Goal: Task Accomplishment & Management: Complete application form

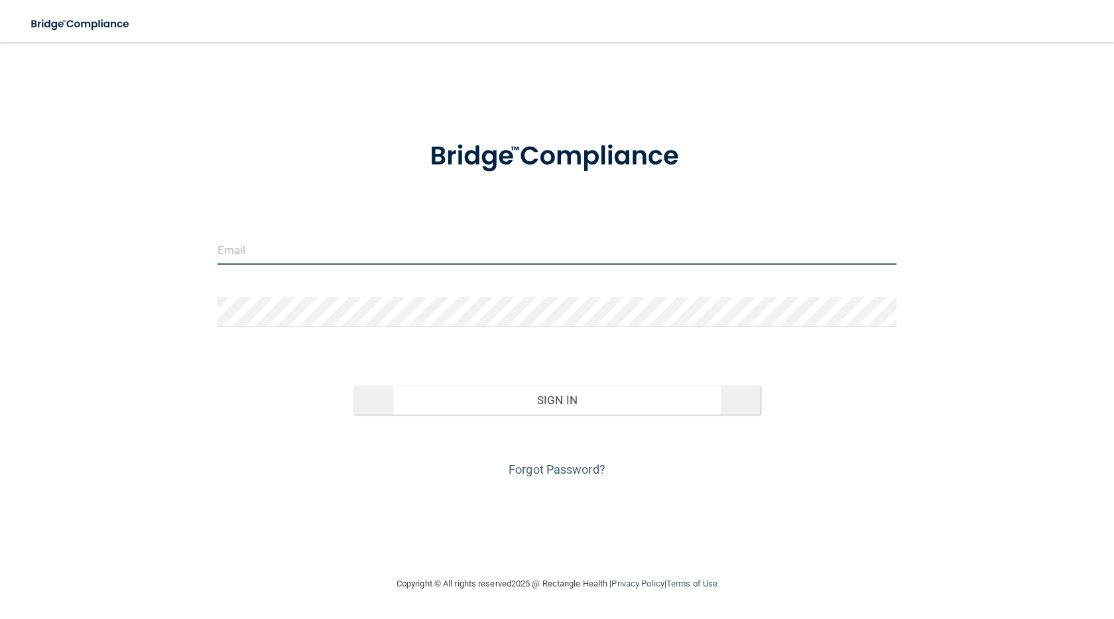
type input "[EMAIL_ADDRESS][DOMAIN_NAME]"
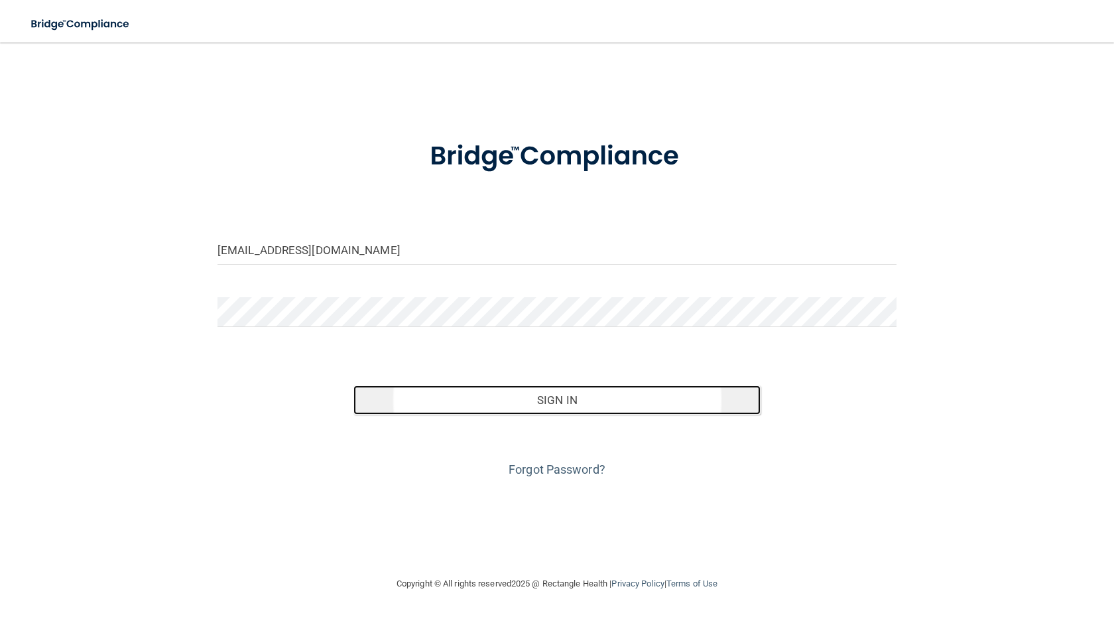
click at [619, 402] on button "Sign In" at bounding box center [556, 399] width 407 height 29
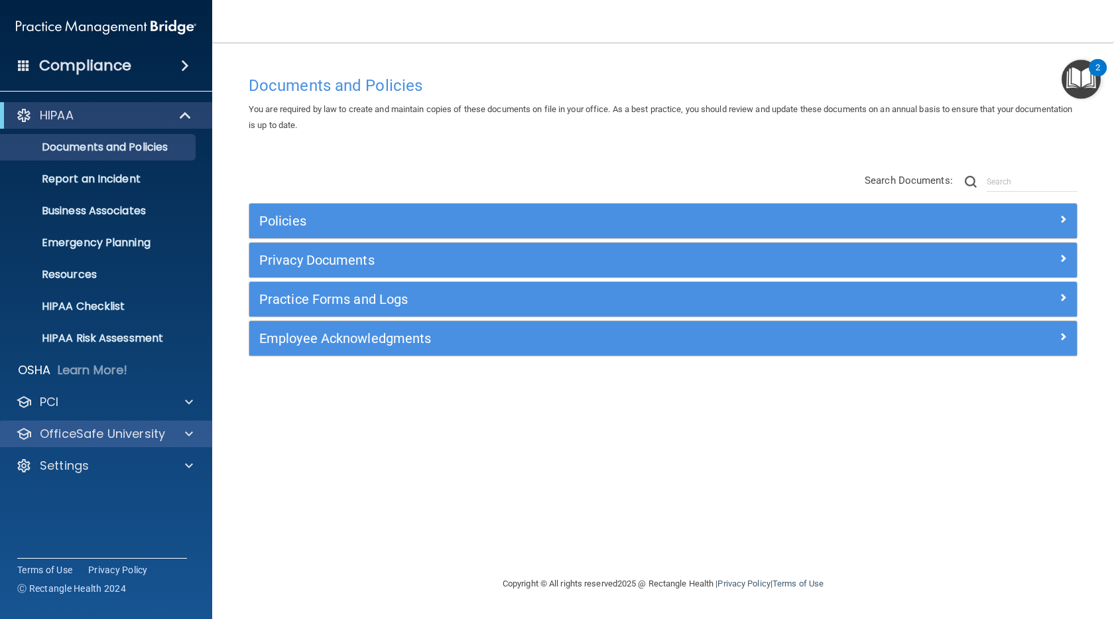
click at [113, 444] on div "OfficeSafe University" at bounding box center [106, 433] width 213 height 27
click at [192, 436] on span at bounding box center [189, 434] width 8 height 16
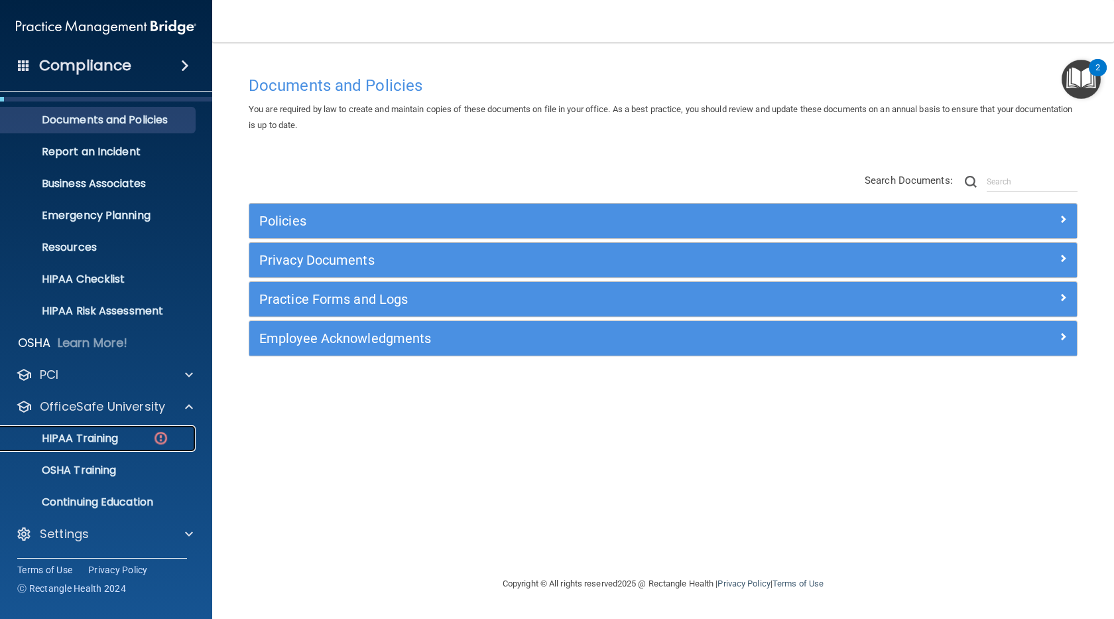
click at [84, 435] on p "HIPAA Training" at bounding box center [63, 438] width 109 height 13
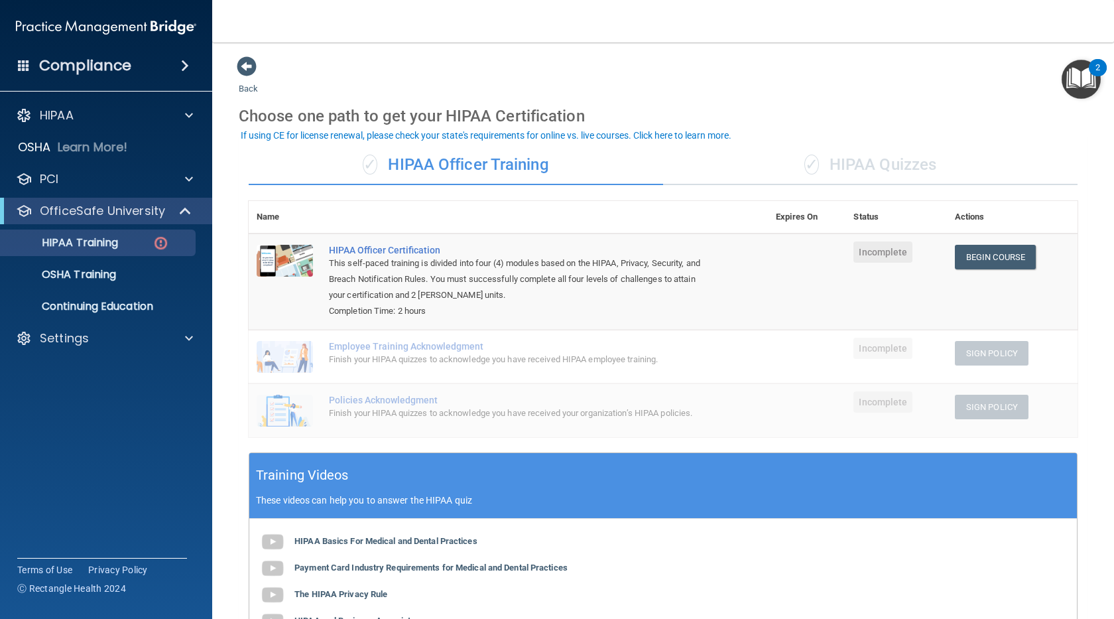
click at [23, 64] on span at bounding box center [24, 65] width 12 height 12
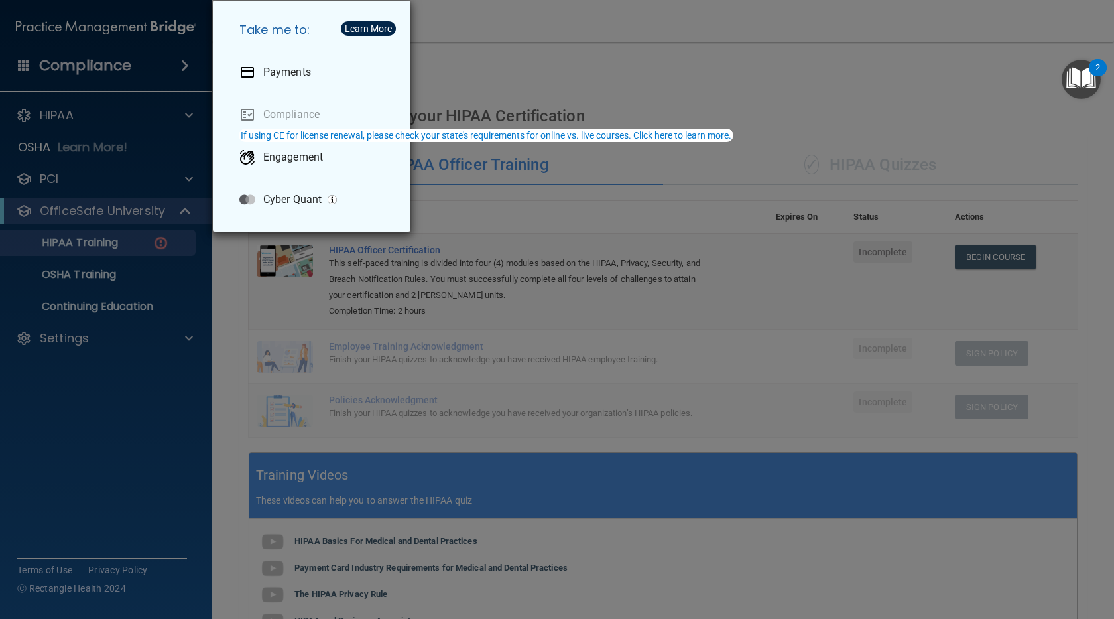
click at [564, 66] on div "Take me to: Payments Compliance Engagement Cyber Quant" at bounding box center [557, 309] width 1114 height 619
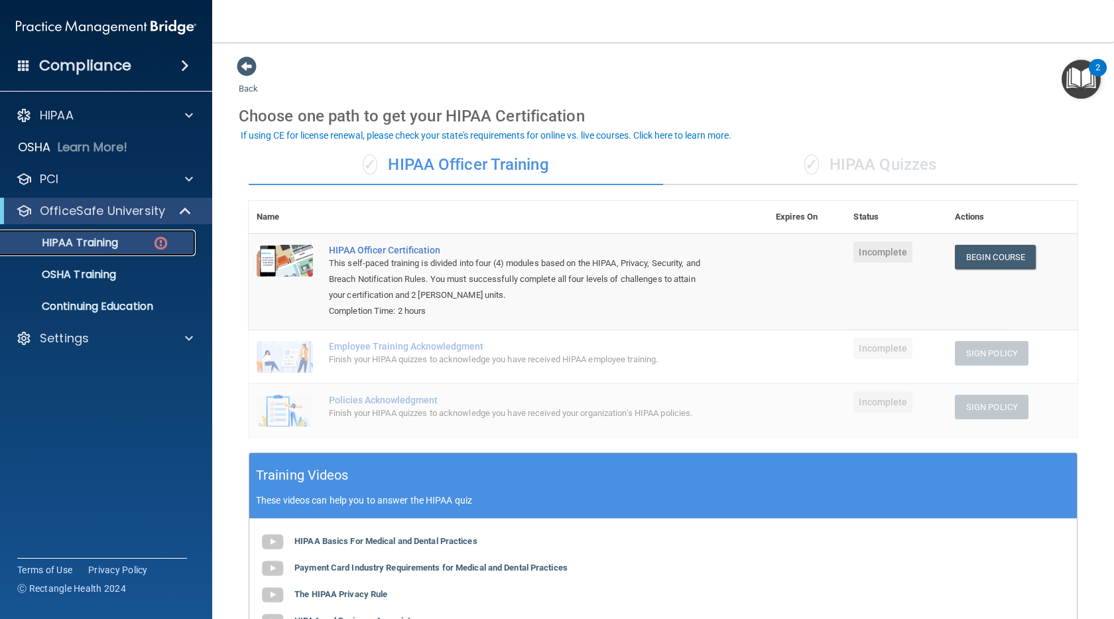
click at [90, 239] on p "HIPAA Training" at bounding box center [63, 242] width 109 height 13
click at [247, 71] on span at bounding box center [247, 66] width 20 height 20
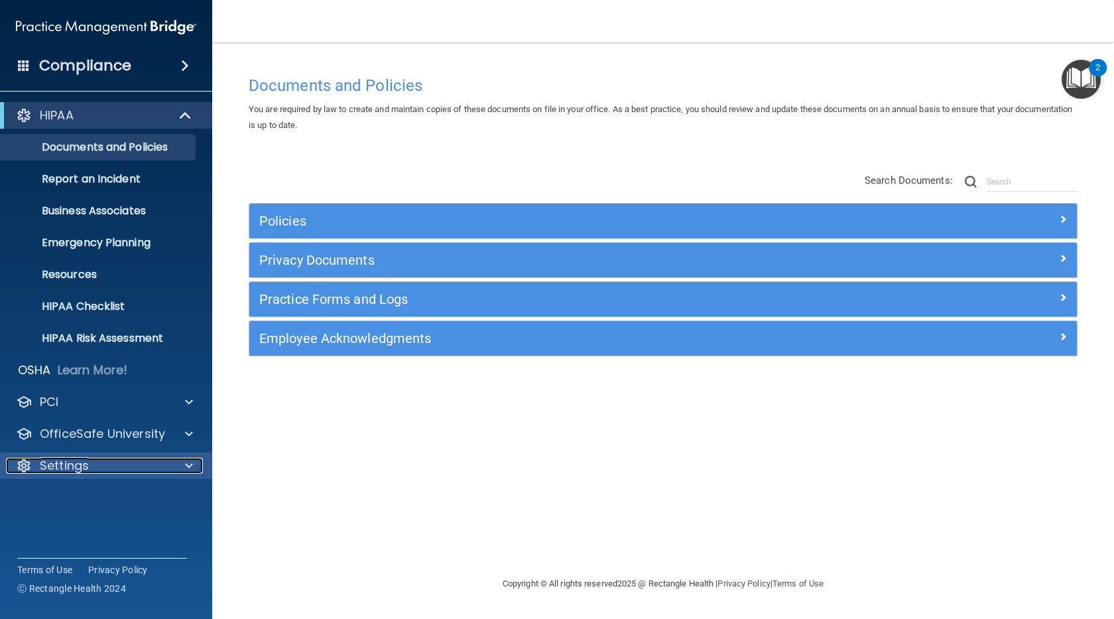
click at [72, 471] on p "Settings" at bounding box center [64, 466] width 49 height 16
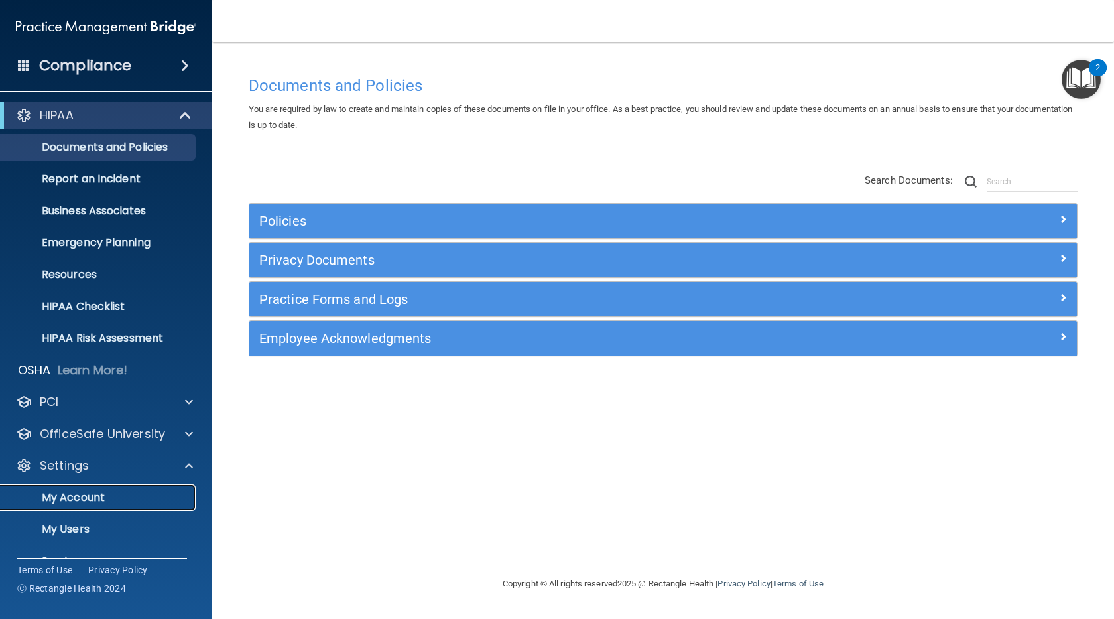
click at [78, 501] on p "My Account" at bounding box center [99, 497] width 181 height 13
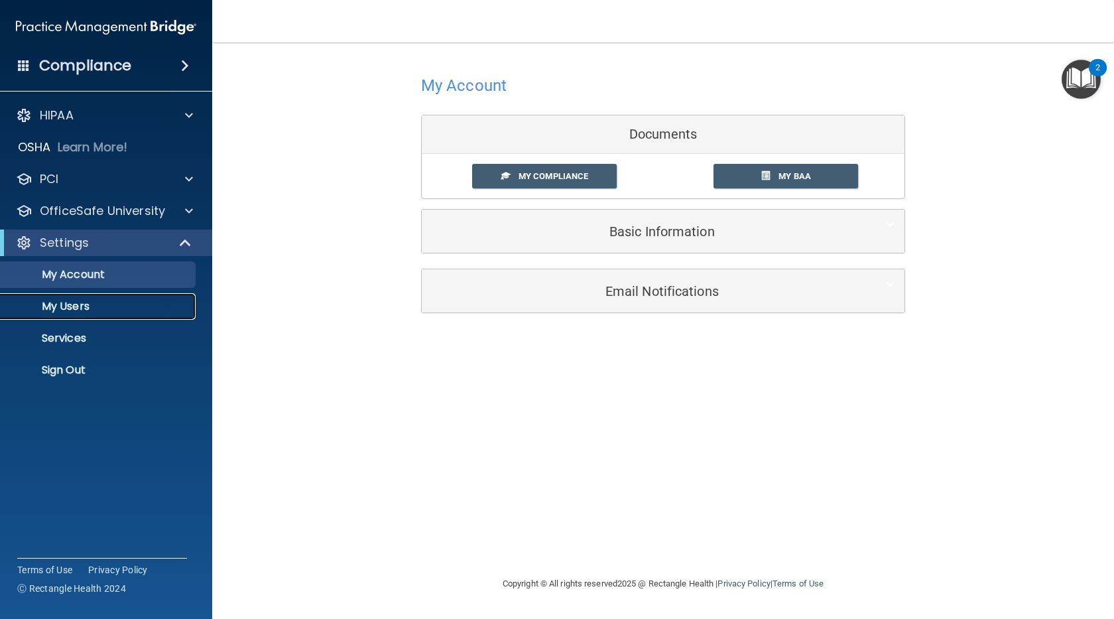
click at [90, 310] on p "My Users" at bounding box center [99, 306] width 181 height 13
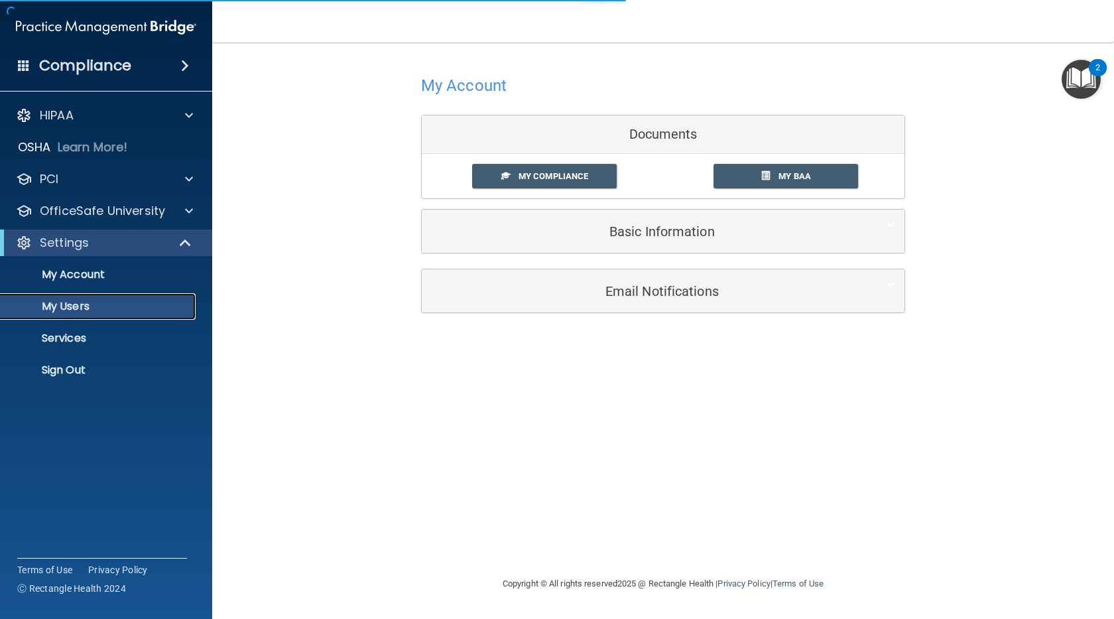
select select "20"
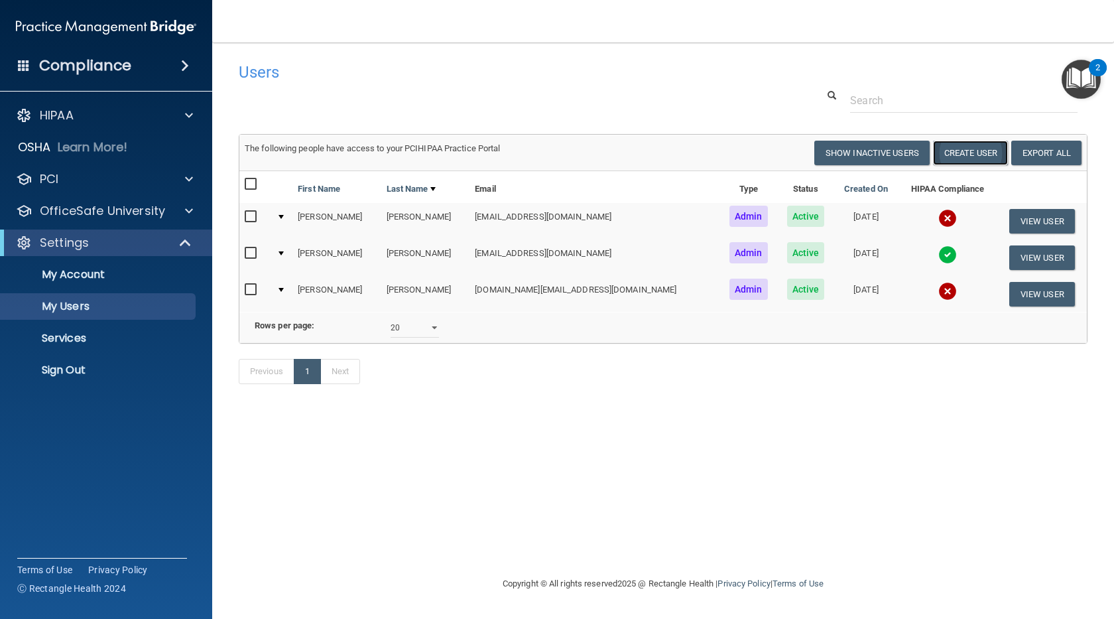
click at [986, 153] on button "Create User" at bounding box center [970, 153] width 75 height 25
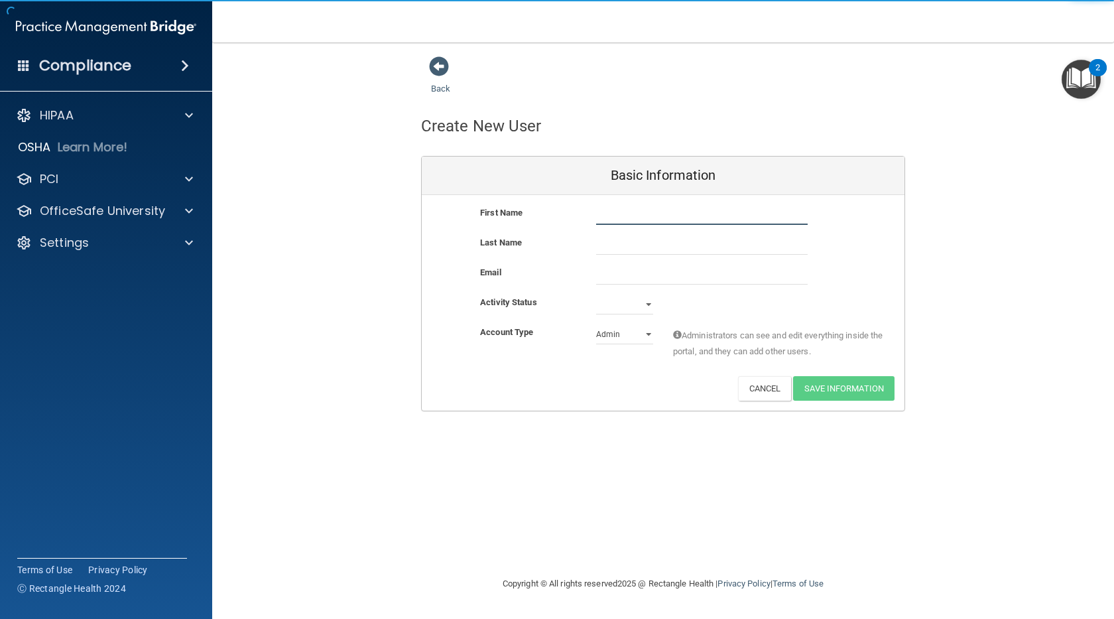
click at [673, 220] on input "text" at bounding box center [702, 215] width 212 height 20
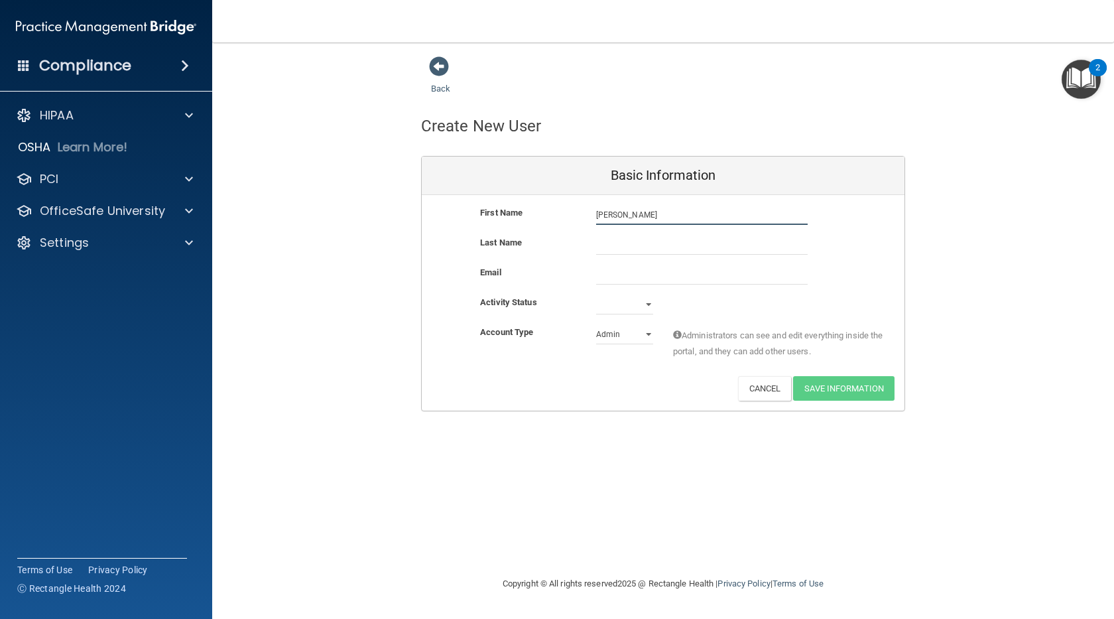
type input "[PERSON_NAME]"
click at [679, 245] on input "text" at bounding box center [702, 245] width 212 height 20
type input "[PERSON_NAME]"
click at [640, 273] on input "email" at bounding box center [702, 275] width 212 height 20
click at [480, 247] on div "First Name [PERSON_NAME] [PERSON_NAME] Last Name [PERSON_NAME] Email Activity S…" at bounding box center [663, 303] width 483 height 216
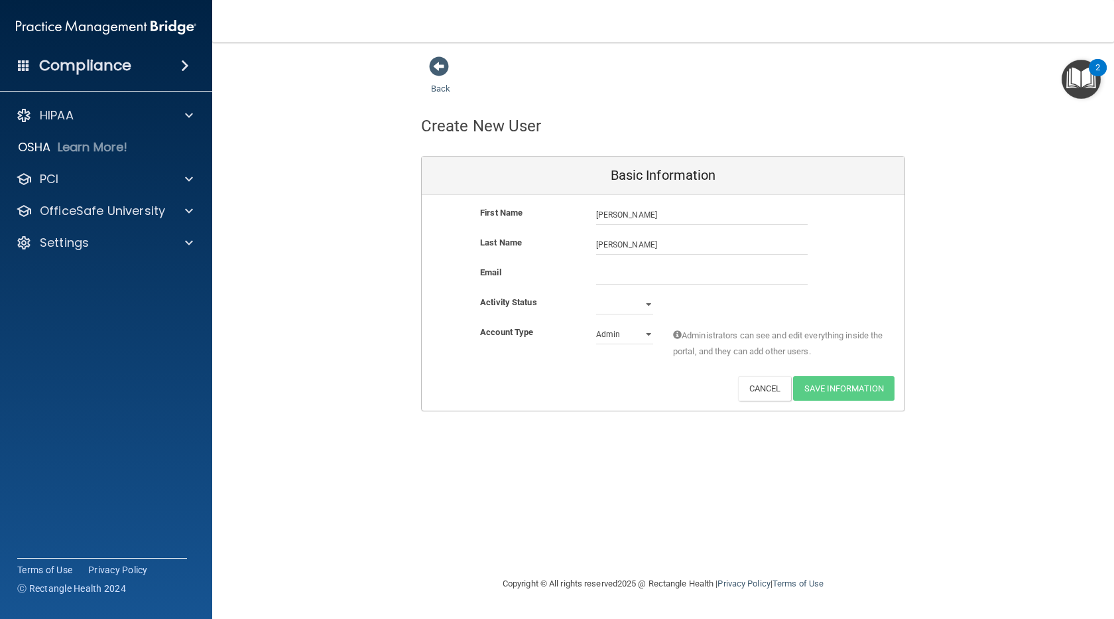
click at [438, 249] on div "Last Name [PERSON_NAME]" at bounding box center [663, 245] width 483 height 20
click at [611, 277] on input "email" at bounding box center [702, 275] width 212 height 20
click at [645, 303] on select "Active Inactive" at bounding box center [624, 304] width 57 height 20
select select "active"
click at [596, 294] on select "Active Inactive" at bounding box center [624, 304] width 57 height 20
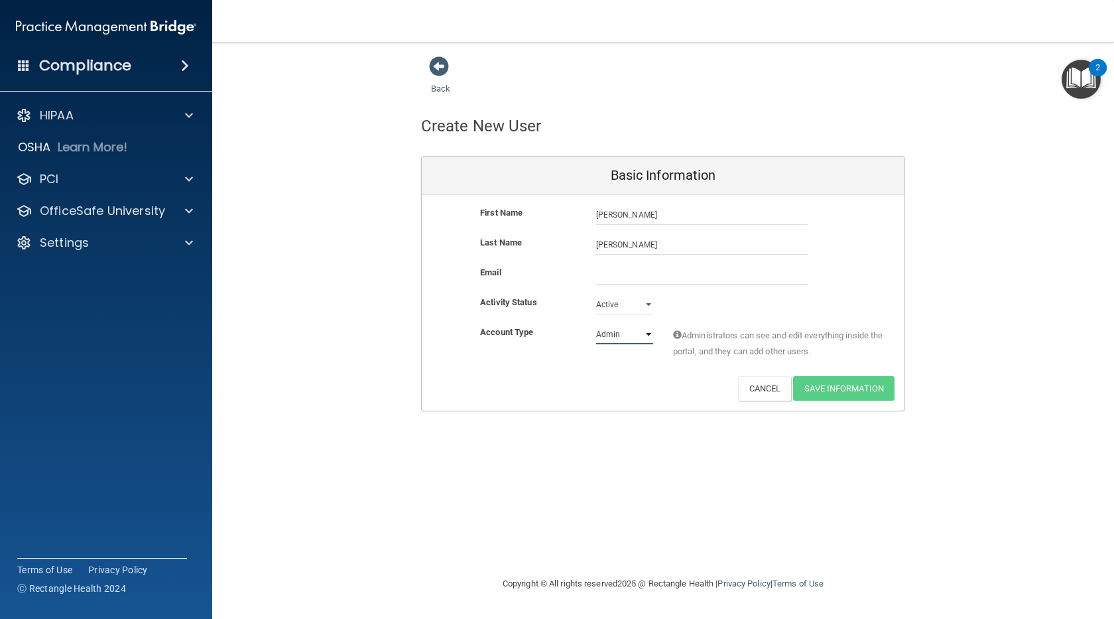
click at [621, 328] on select "Admin Member" at bounding box center [624, 334] width 57 height 20
select select "practice_member"
click at [596, 324] on select "Admin Member" at bounding box center [624, 334] width 57 height 20
click at [664, 265] on input "email" at bounding box center [702, 275] width 212 height 20
type input "[EMAIL_ADDRESS][DOMAIN_NAME]"
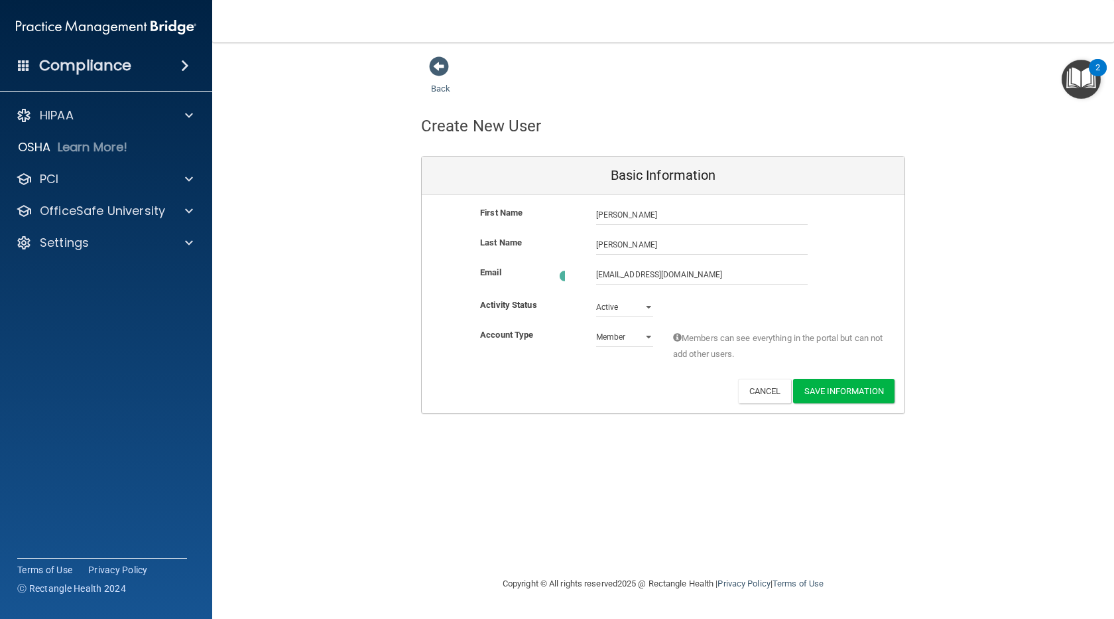
click at [596, 397] on div "Deactivate Reset Password Edit Cancel Save Information" at bounding box center [663, 391] width 483 height 25
click at [828, 397] on button "Save Information" at bounding box center [843, 388] width 101 height 25
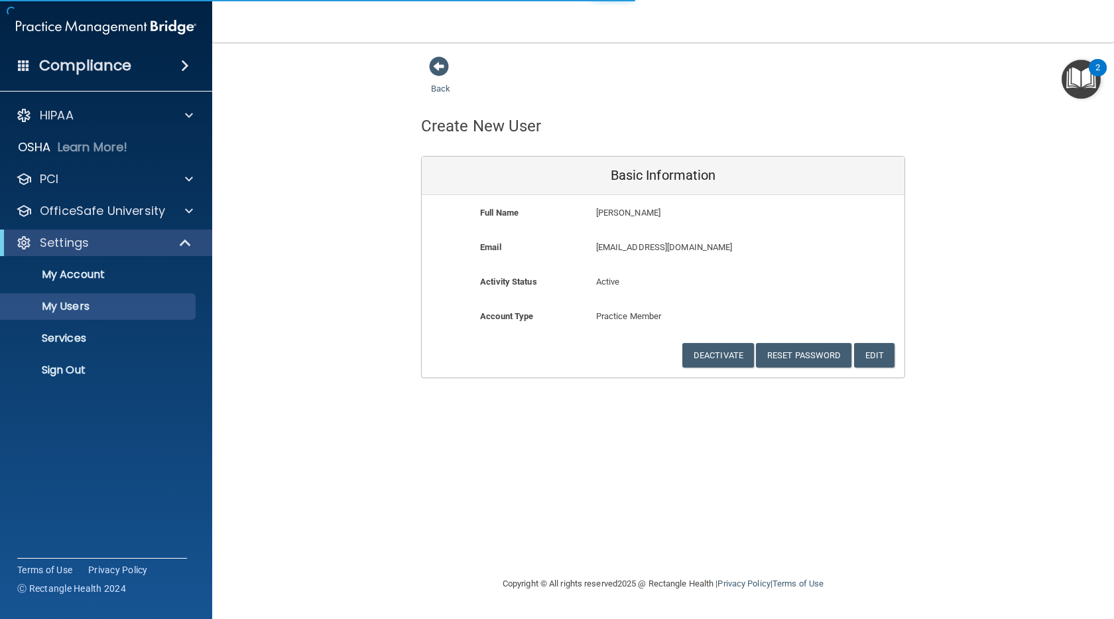
select select "20"
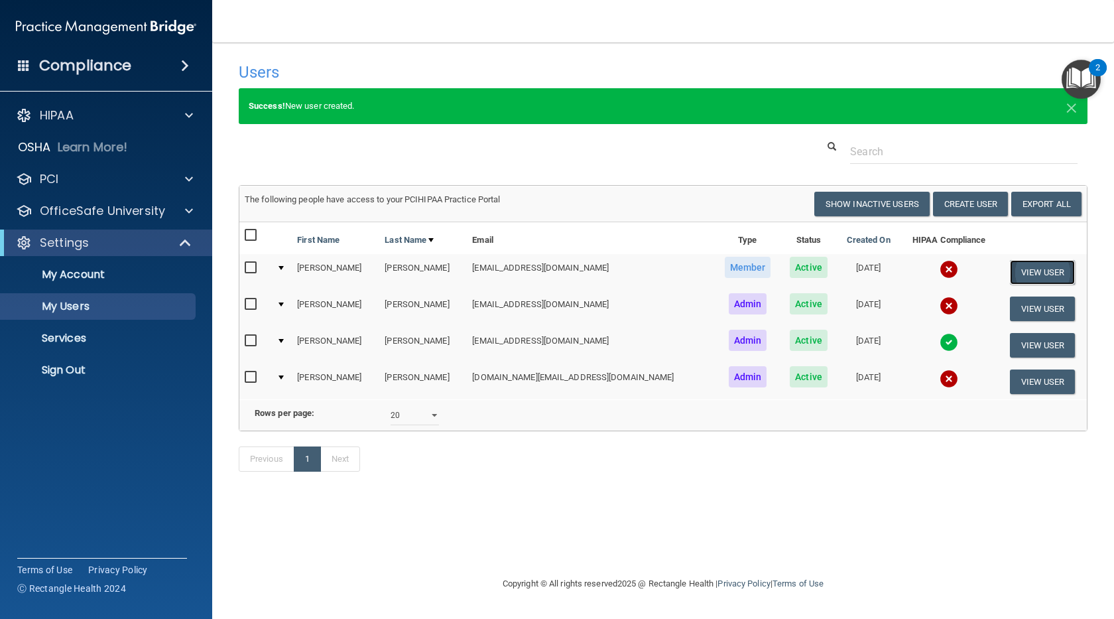
click at [1025, 275] on button "View User" at bounding box center [1043, 272] width 66 height 25
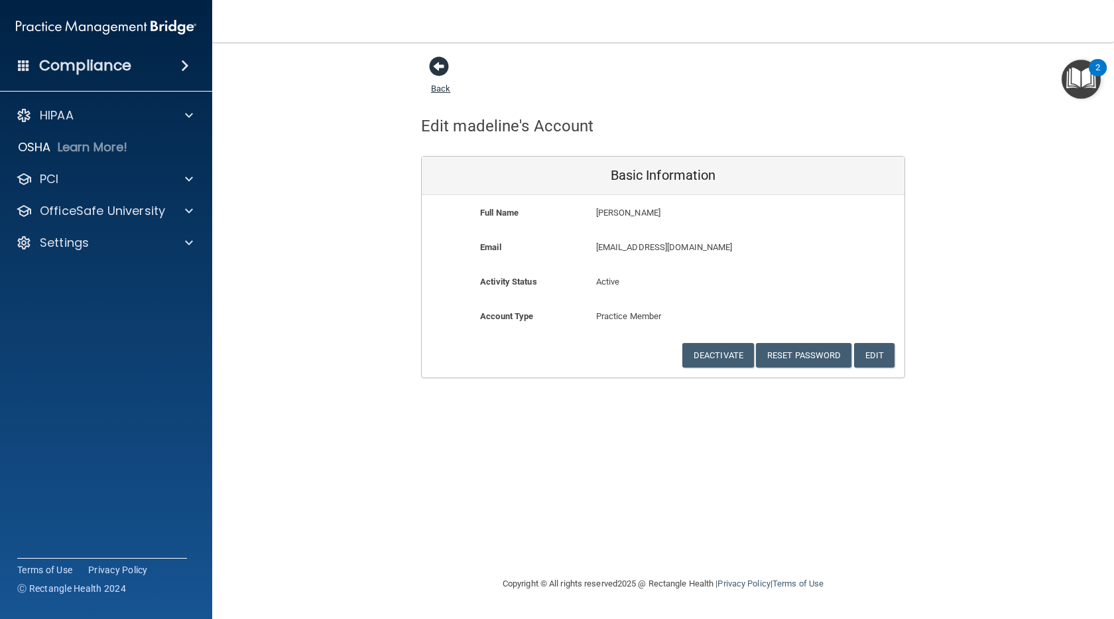
click at [437, 68] on span at bounding box center [439, 66] width 20 height 20
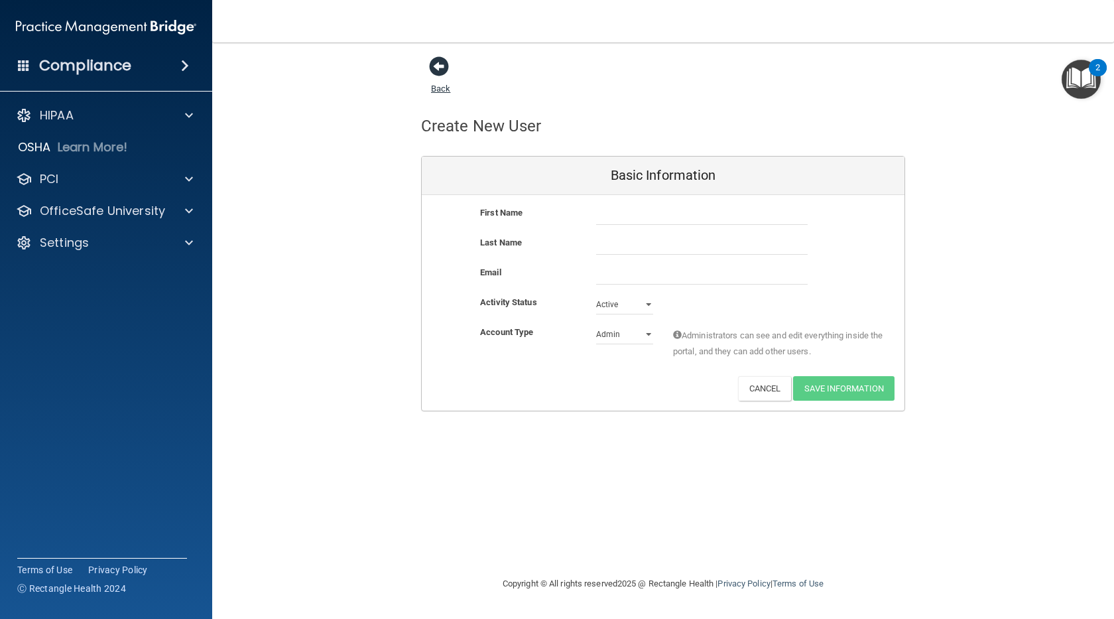
click at [440, 72] on span at bounding box center [439, 66] width 20 height 20
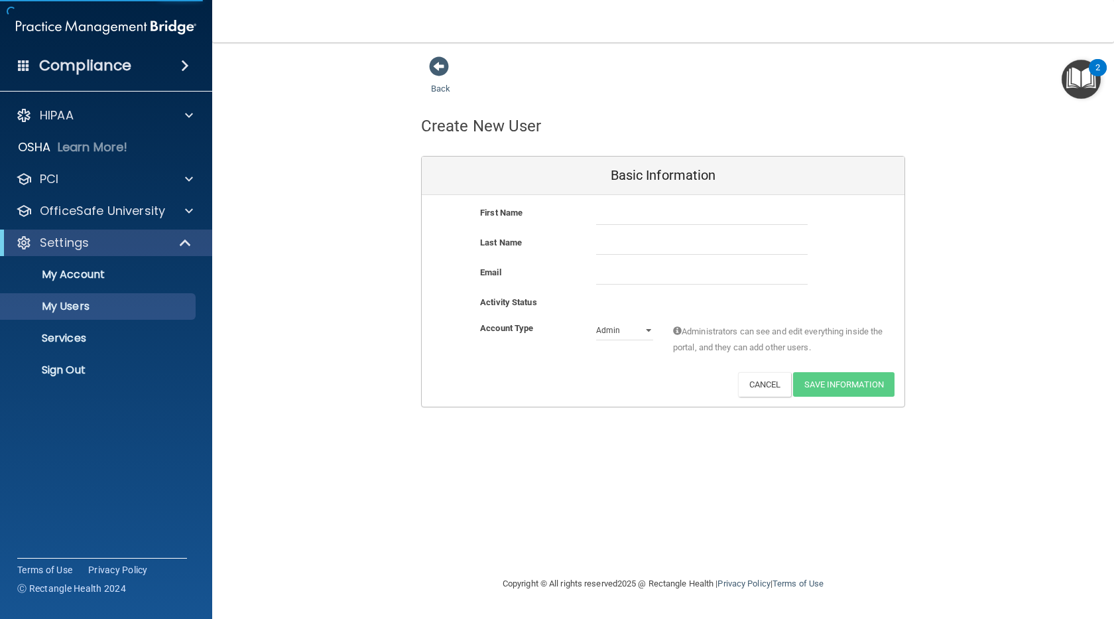
select select "20"
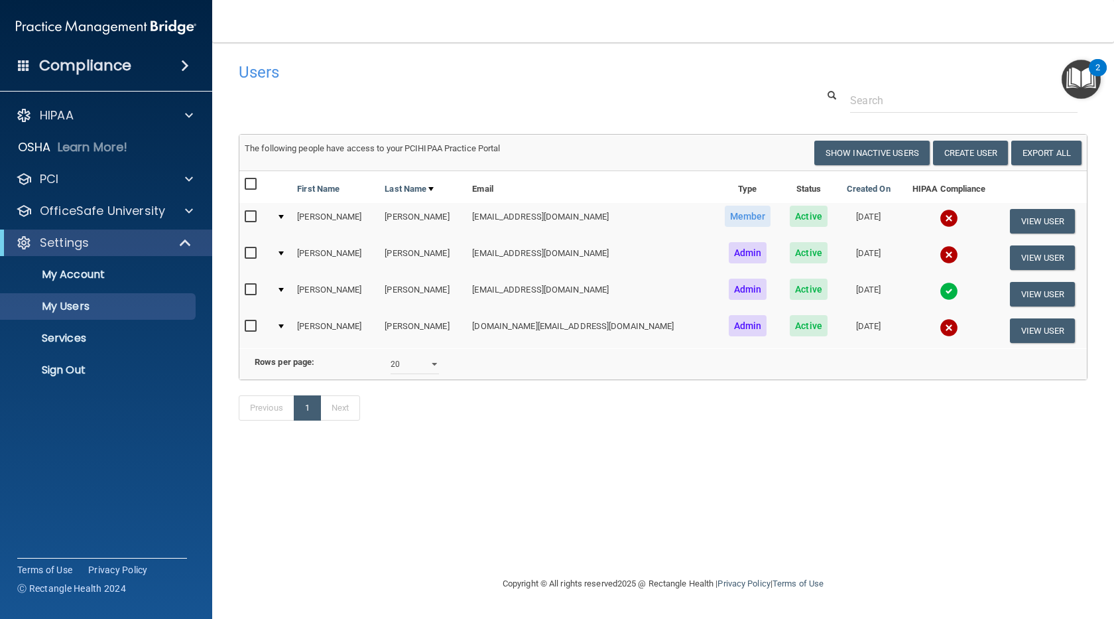
click at [1089, 68] on div "2" at bounding box center [1098, 67] width 18 height 17
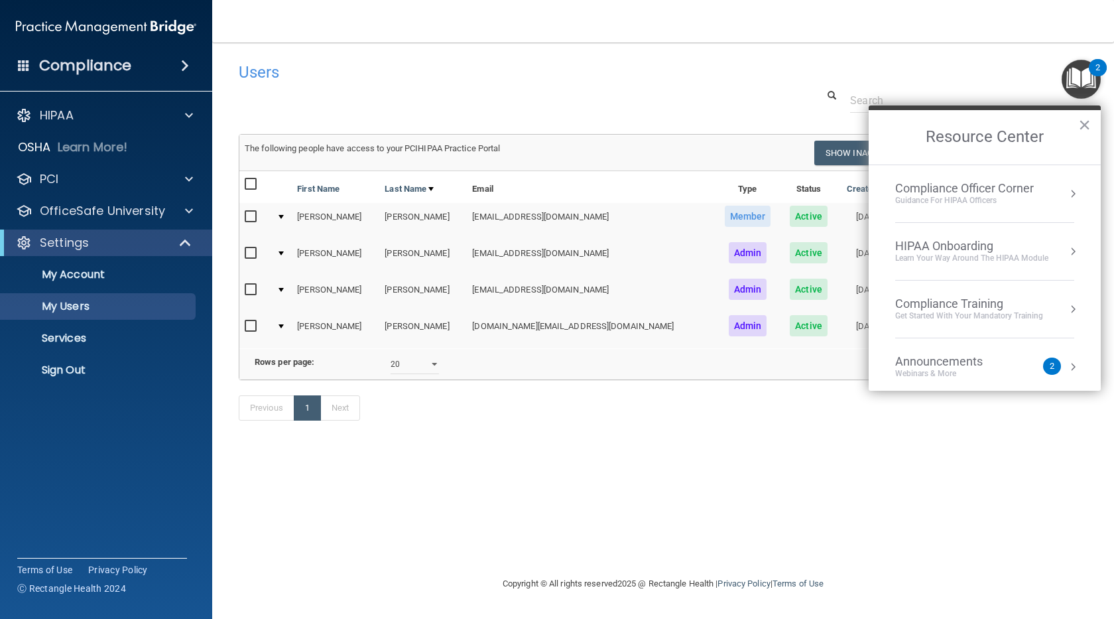
click at [1045, 247] on div "HIPAA Onboarding" at bounding box center [971, 246] width 153 height 15
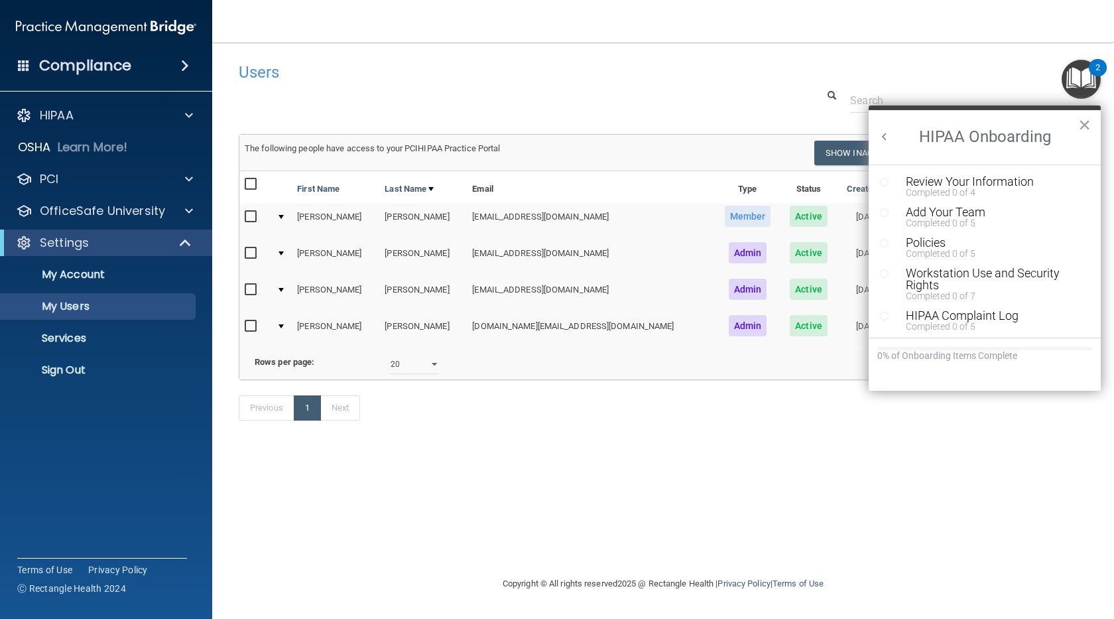
click at [806, 424] on div "Previous 1 Next" at bounding box center [663, 410] width 869 height 61
click at [1084, 123] on button "×" at bounding box center [1084, 124] width 13 height 21
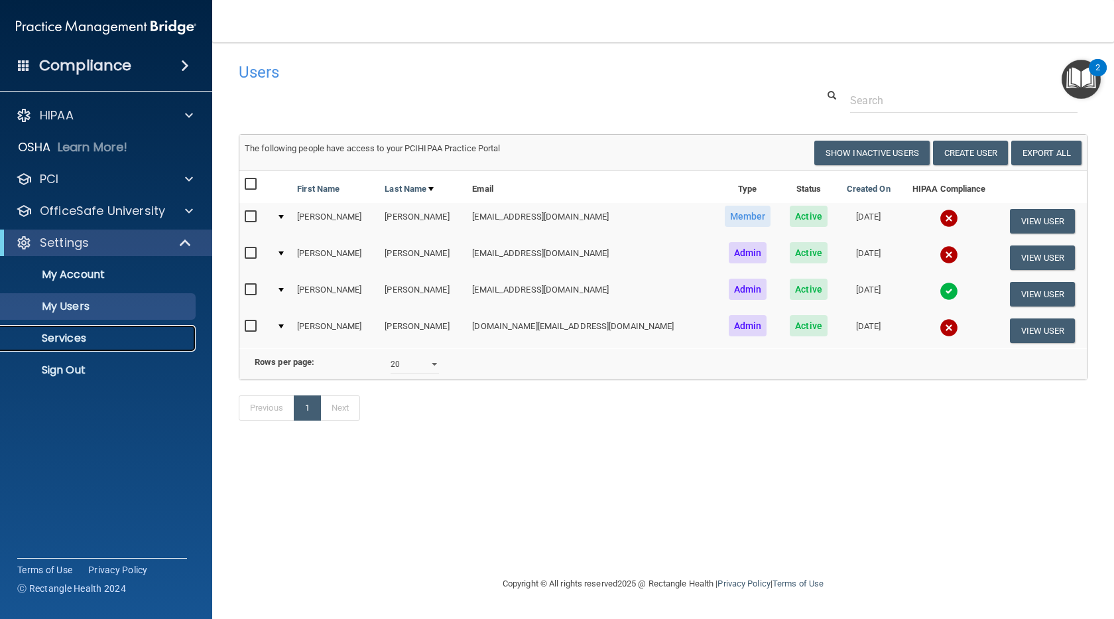
click at [61, 344] on p "Services" at bounding box center [99, 338] width 181 height 13
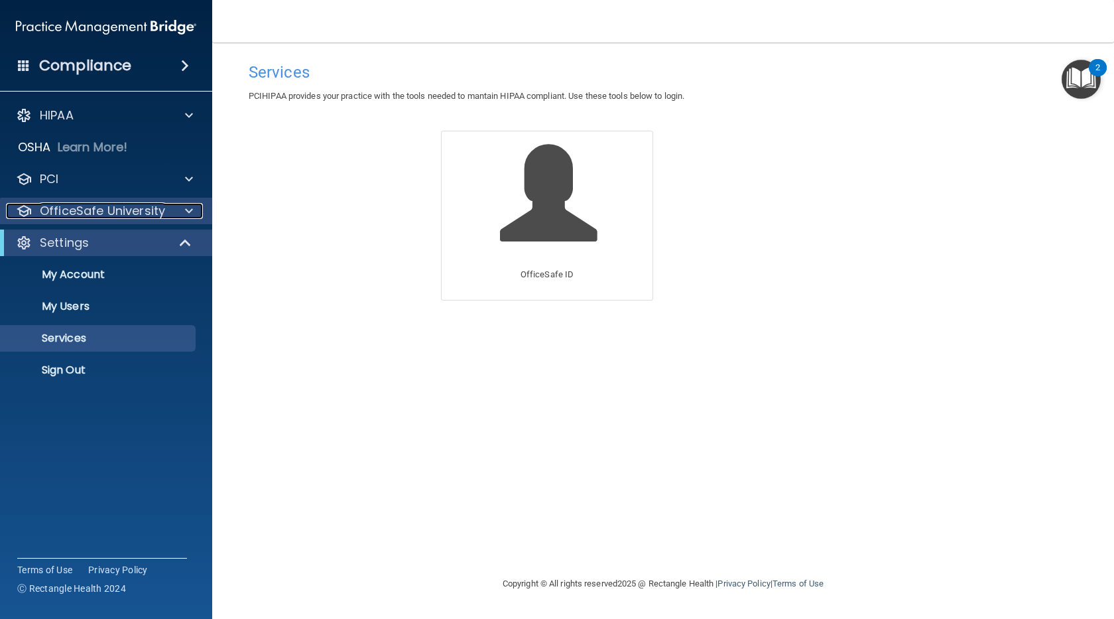
click at [124, 214] on p "OfficeSafe University" at bounding box center [102, 211] width 125 height 16
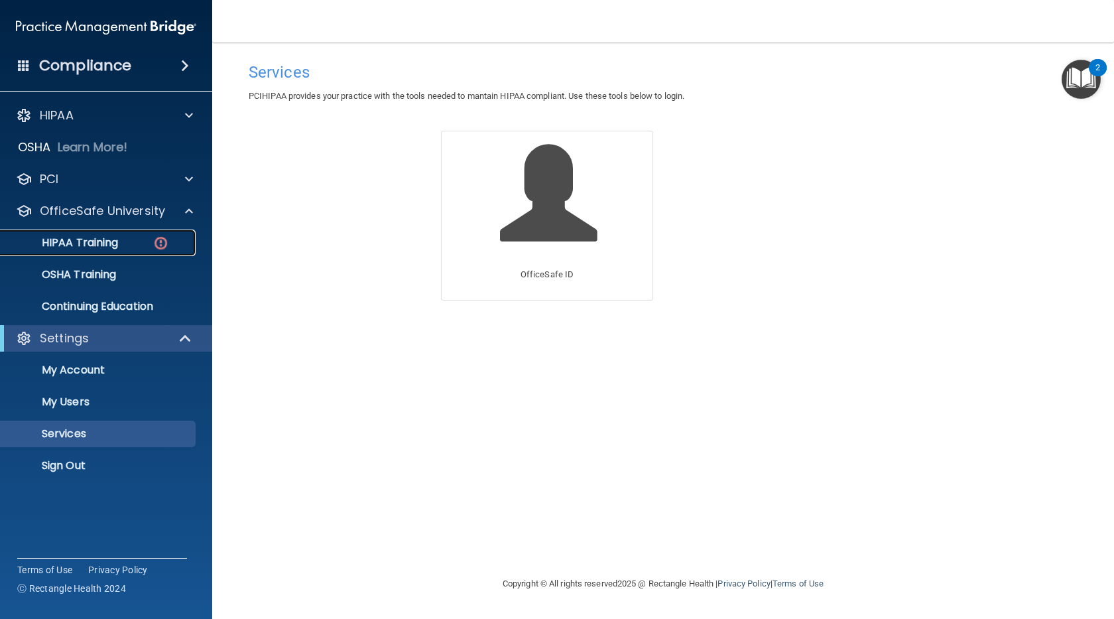
click at [117, 244] on p "HIPAA Training" at bounding box center [63, 242] width 109 height 13
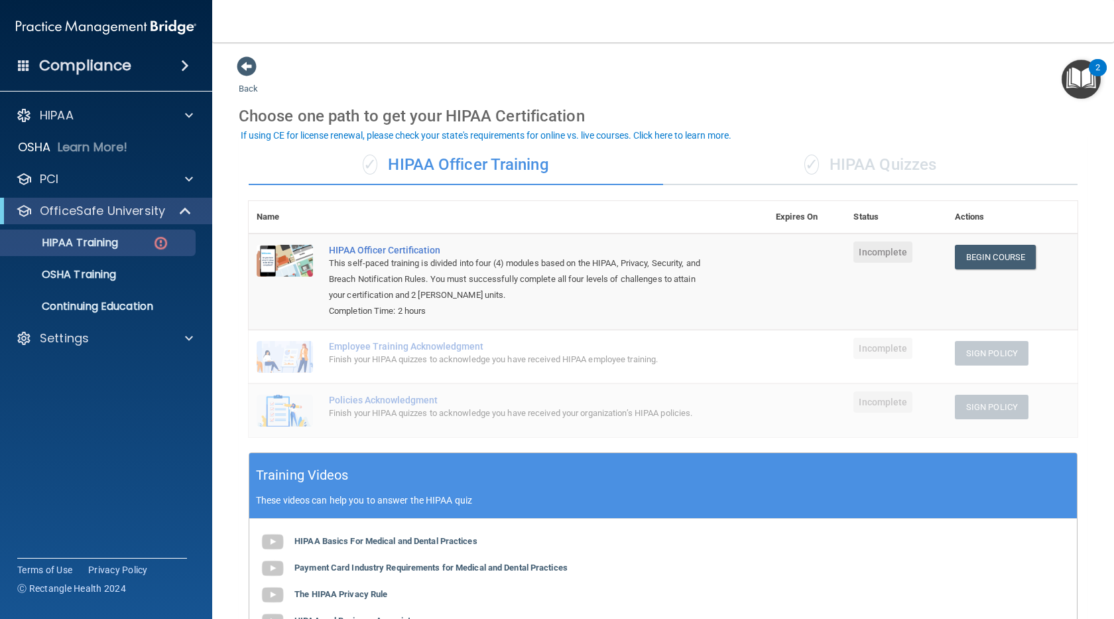
click at [907, 63] on div "Back Choose one path to get your HIPAA Certification ✓ HIPAA Officer Training ✓…" at bounding box center [663, 433] width 849 height 755
click at [74, 346] on p "Settings" at bounding box center [64, 338] width 49 height 16
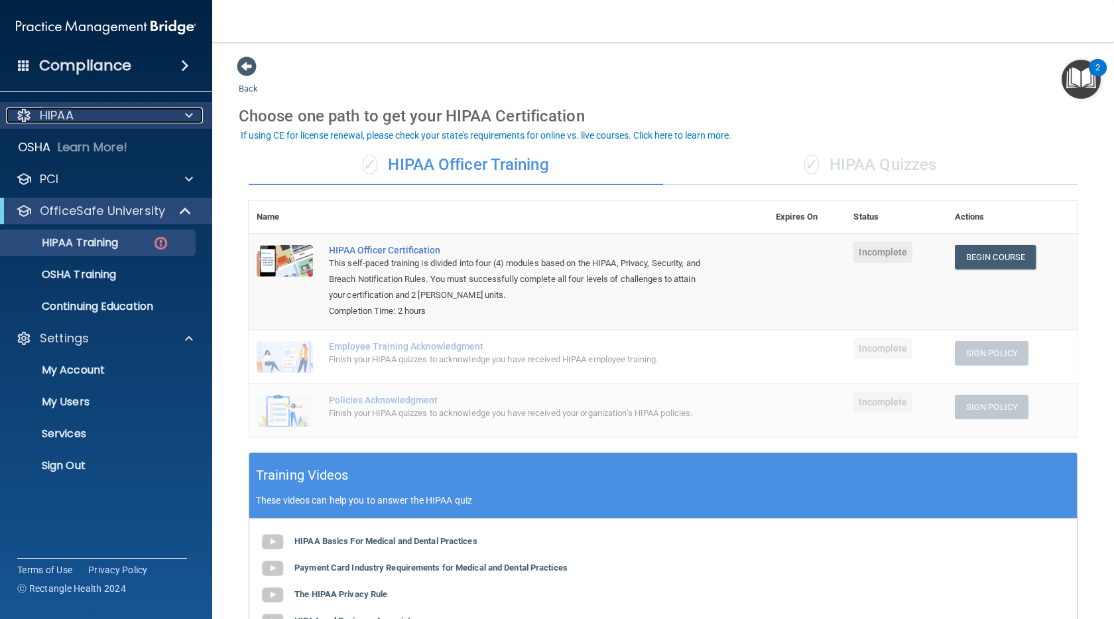
click at [190, 113] on span at bounding box center [189, 115] width 8 height 16
click at [186, 113] on span at bounding box center [189, 115] width 8 height 16
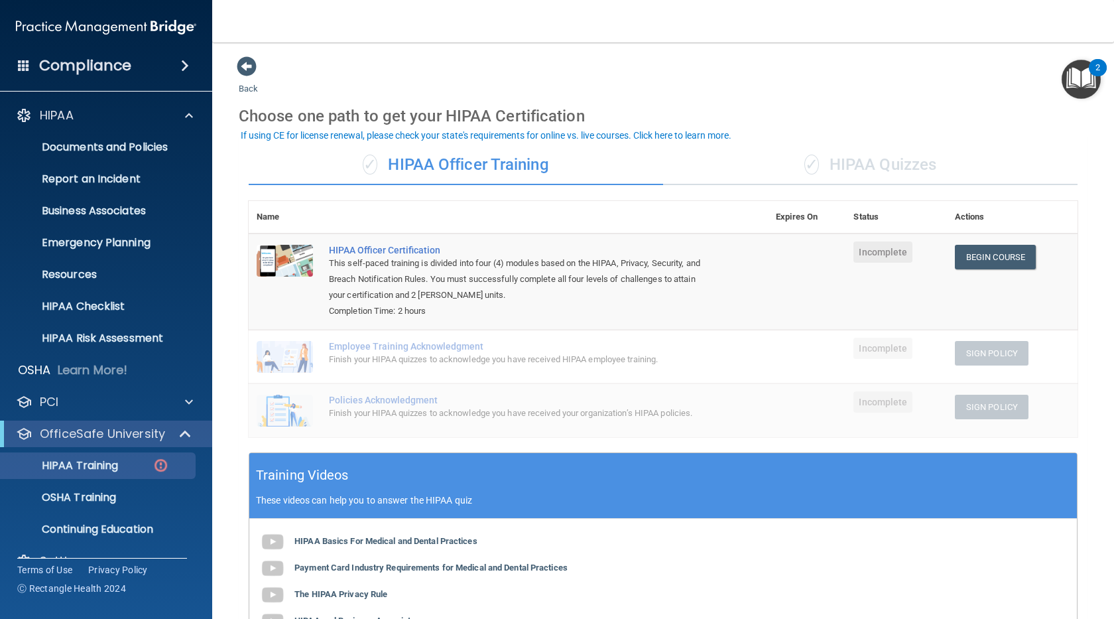
click at [189, 61] on span at bounding box center [185, 66] width 8 height 16
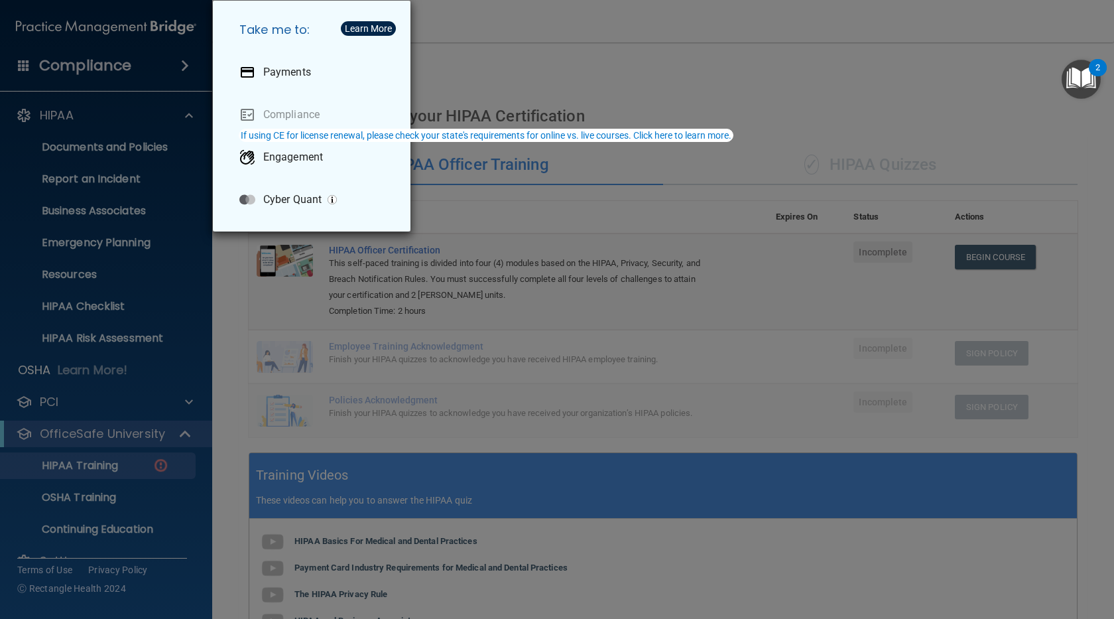
click at [155, 60] on div "Take me to: Payments Compliance Engagement Cyber Quant" at bounding box center [557, 309] width 1114 height 619
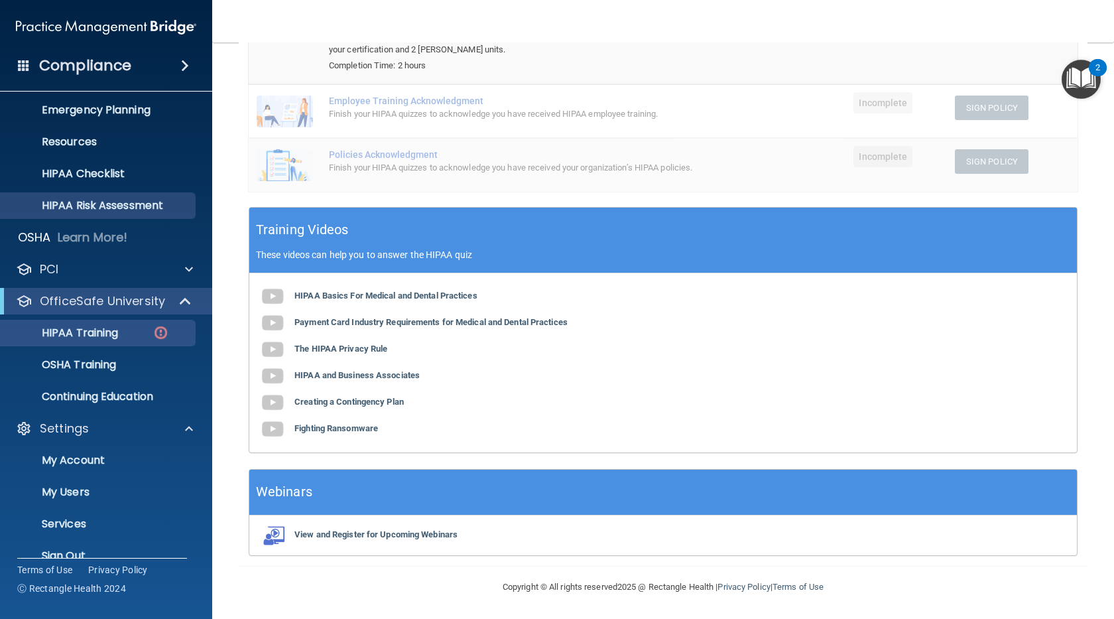
scroll to position [155, 0]
